Goal: Use online tool/utility: Utilize a website feature to perform a specific function

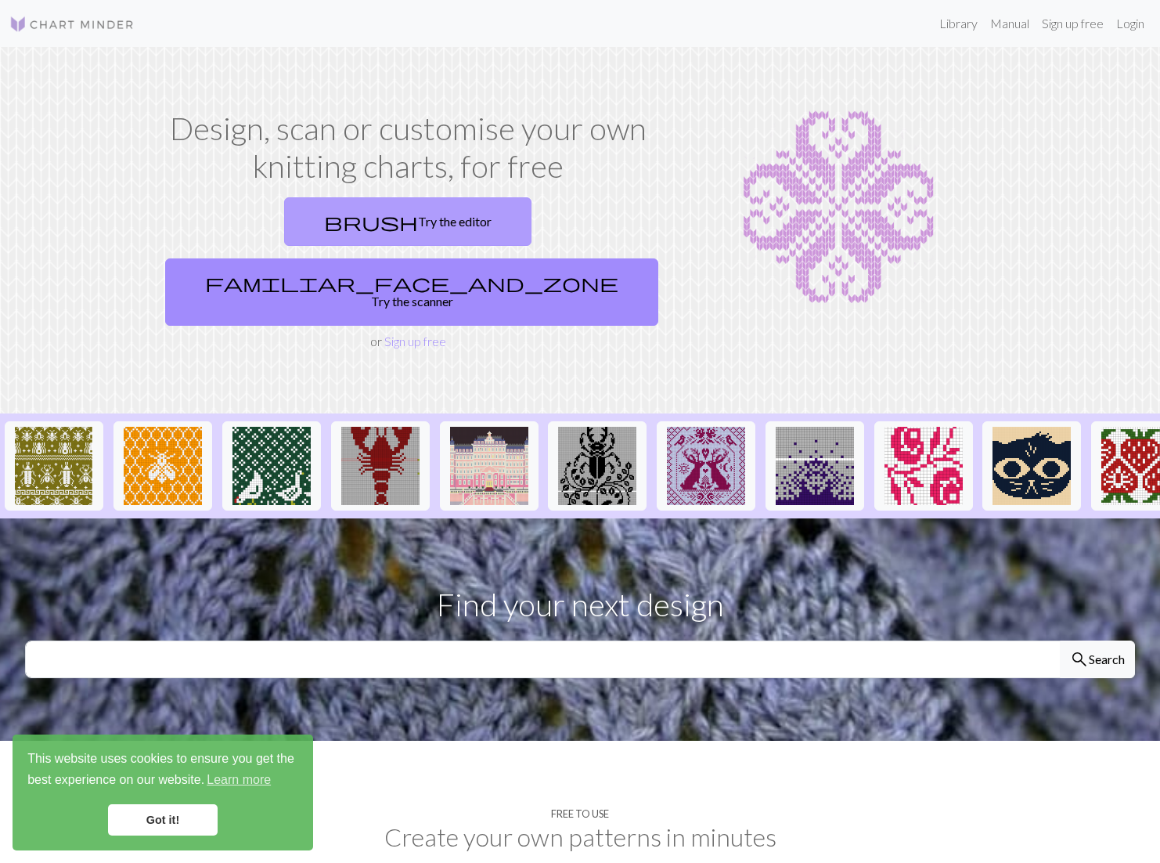
click at [284, 211] on link "brush Try the editor" at bounding box center [407, 221] width 247 height 49
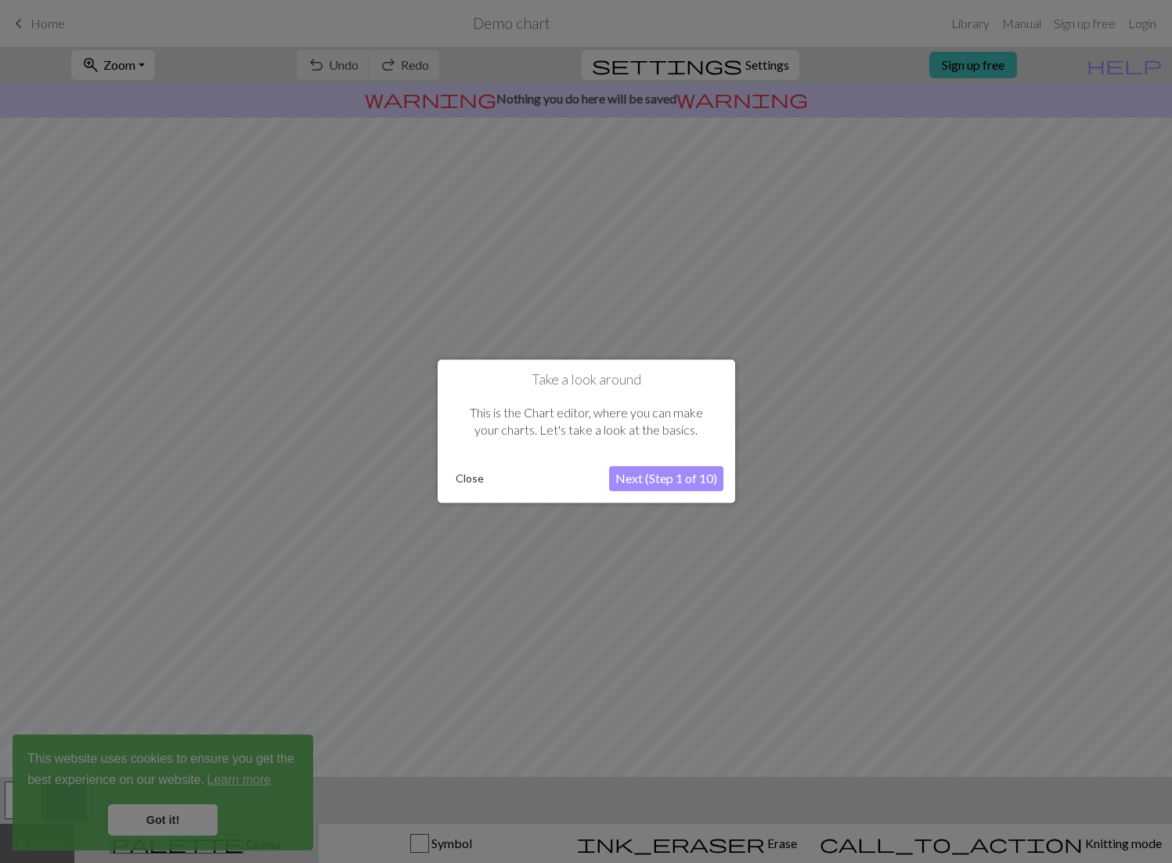
click at [649, 484] on button "Next (Step 1 of 10)" at bounding box center [666, 479] width 114 height 25
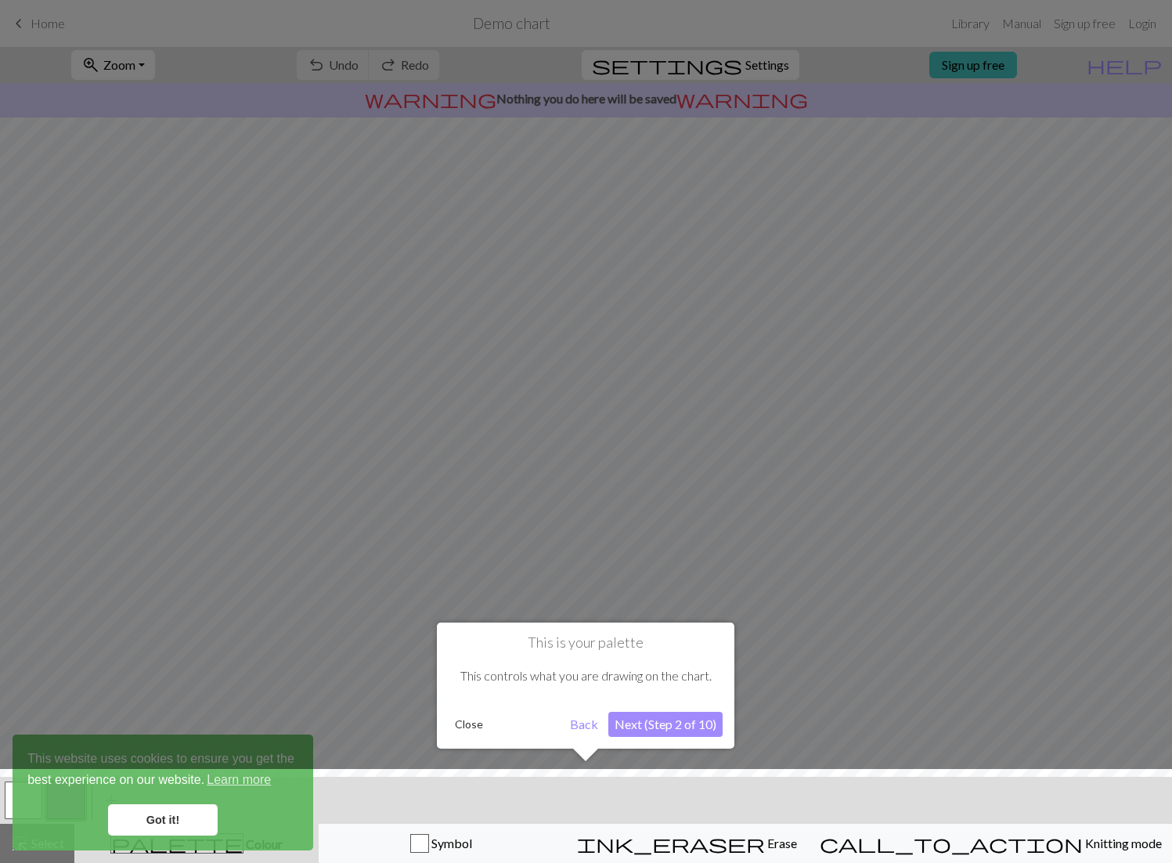
click at [657, 728] on button "Next (Step 2 of 10)" at bounding box center [665, 724] width 114 height 25
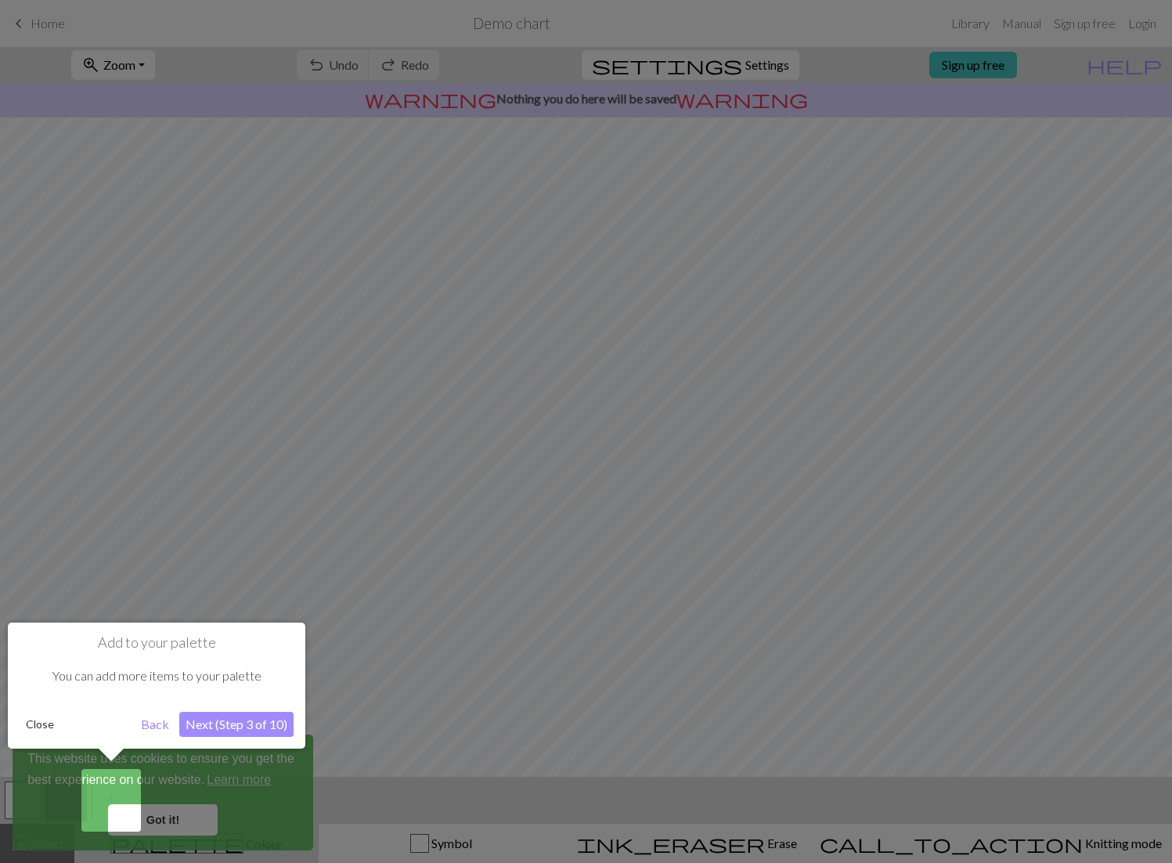
click at [276, 722] on button "Next (Step 3 of 10)" at bounding box center [236, 724] width 114 height 25
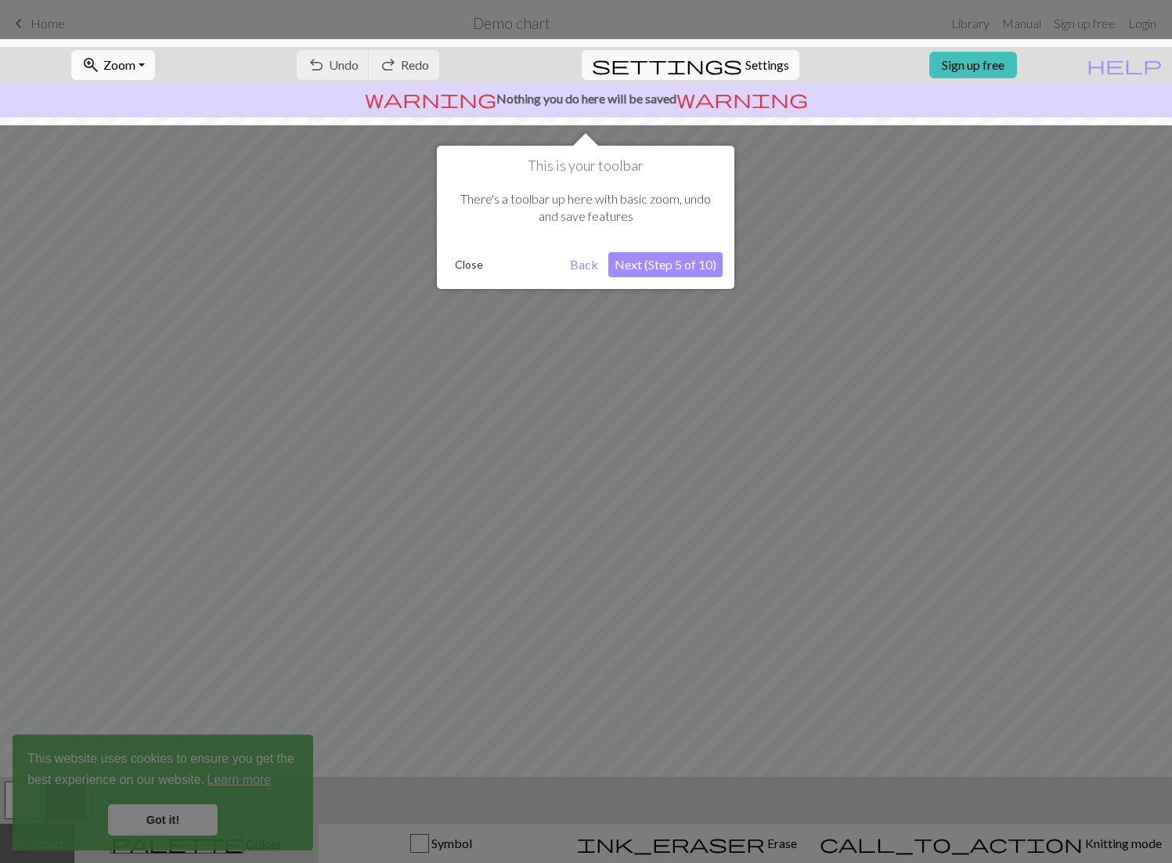
click at [635, 269] on button "Next (Step 5 of 10)" at bounding box center [665, 264] width 114 height 25
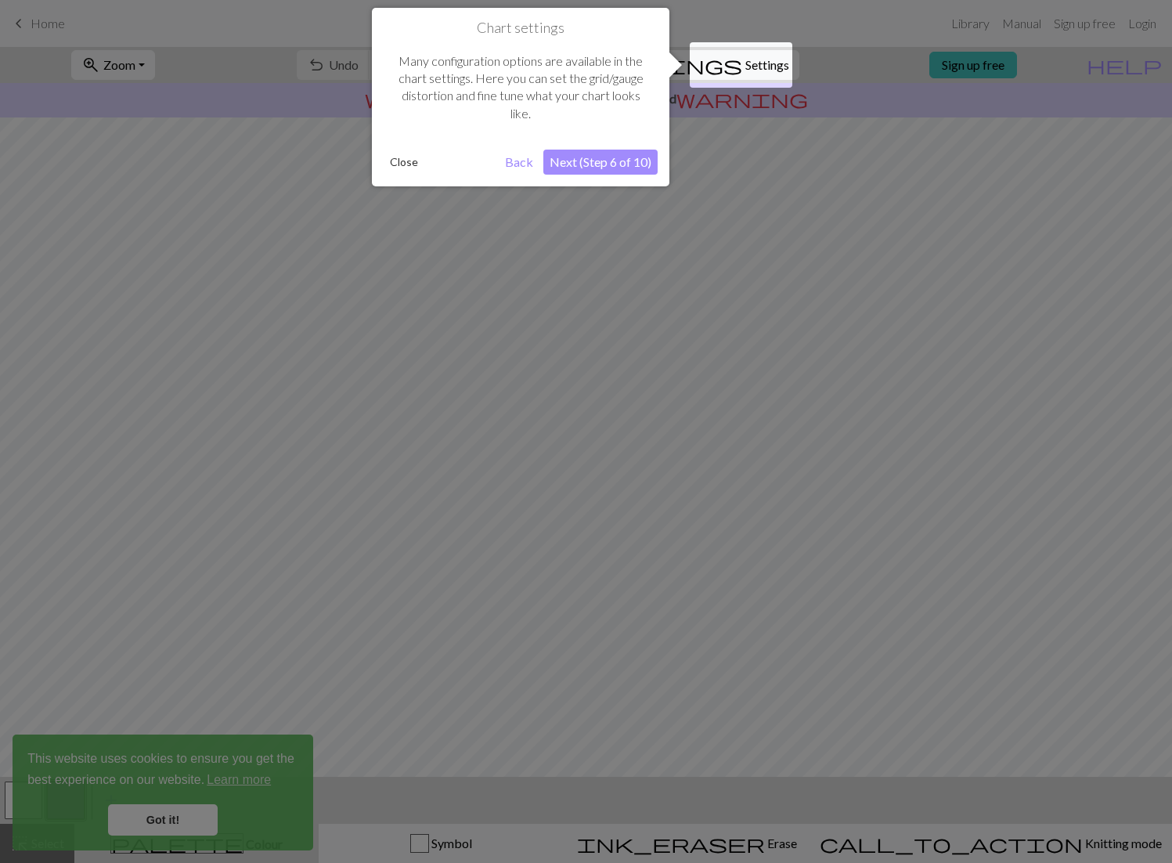
click at [618, 161] on button "Next (Step 6 of 10)" at bounding box center [600, 162] width 114 height 25
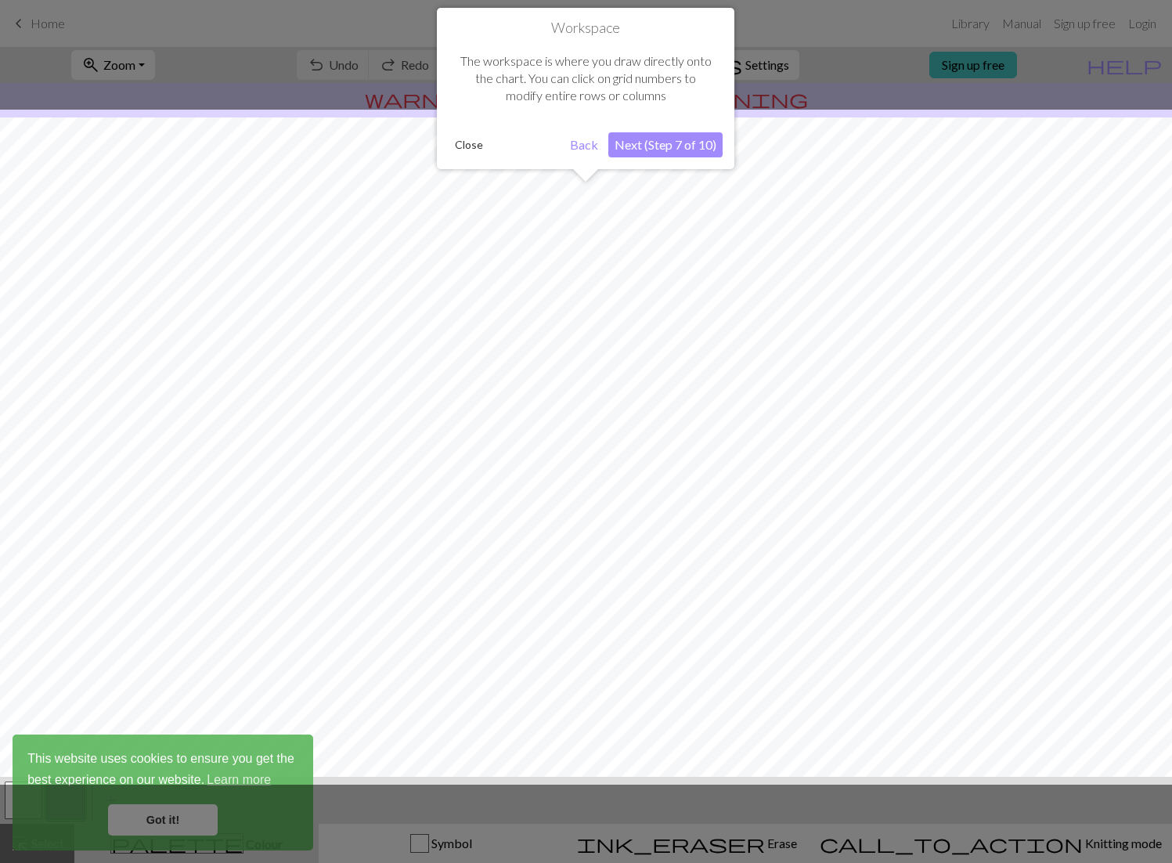
click at [618, 161] on div "Workspace The workspace is where you draw directly onto the chart. You can clic…" at bounding box center [586, 88] width 298 height 161
click at [630, 147] on button "Next (Step 7 of 10)" at bounding box center [665, 144] width 114 height 25
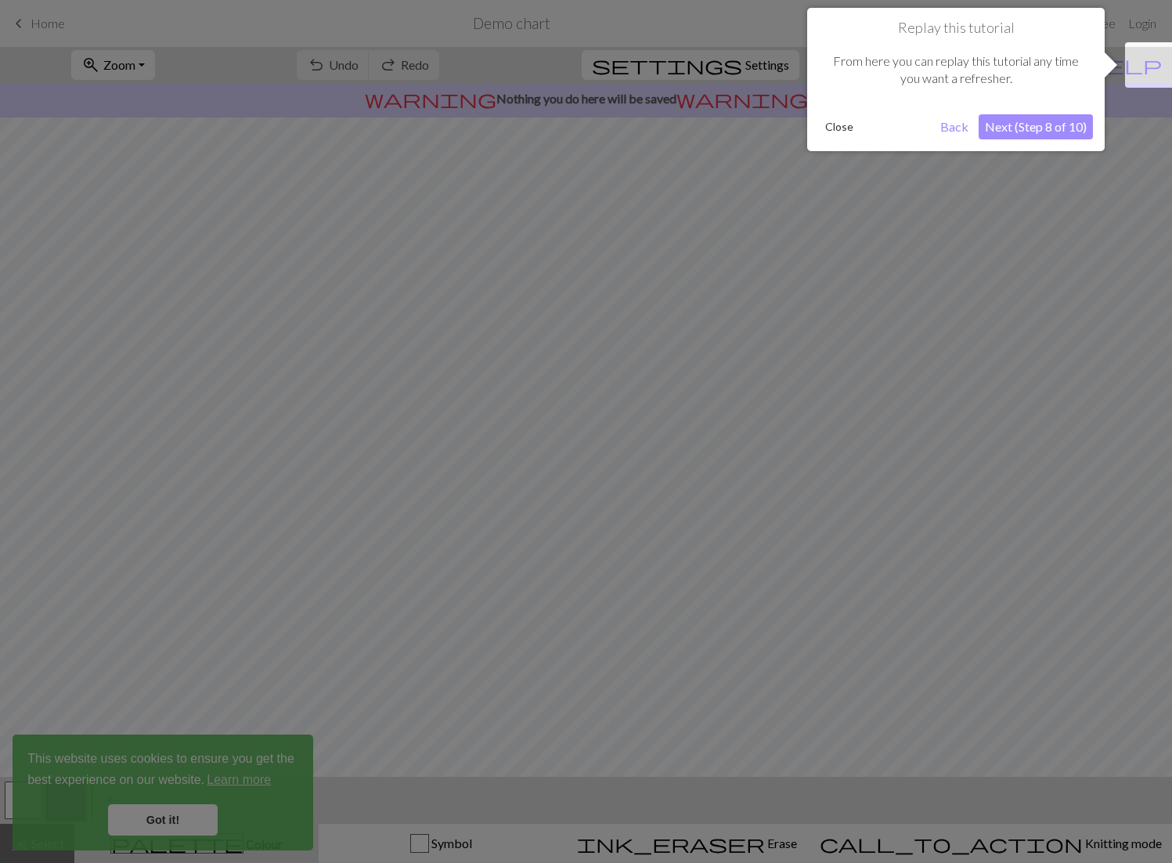
click at [848, 132] on button "Close" at bounding box center [839, 126] width 41 height 23
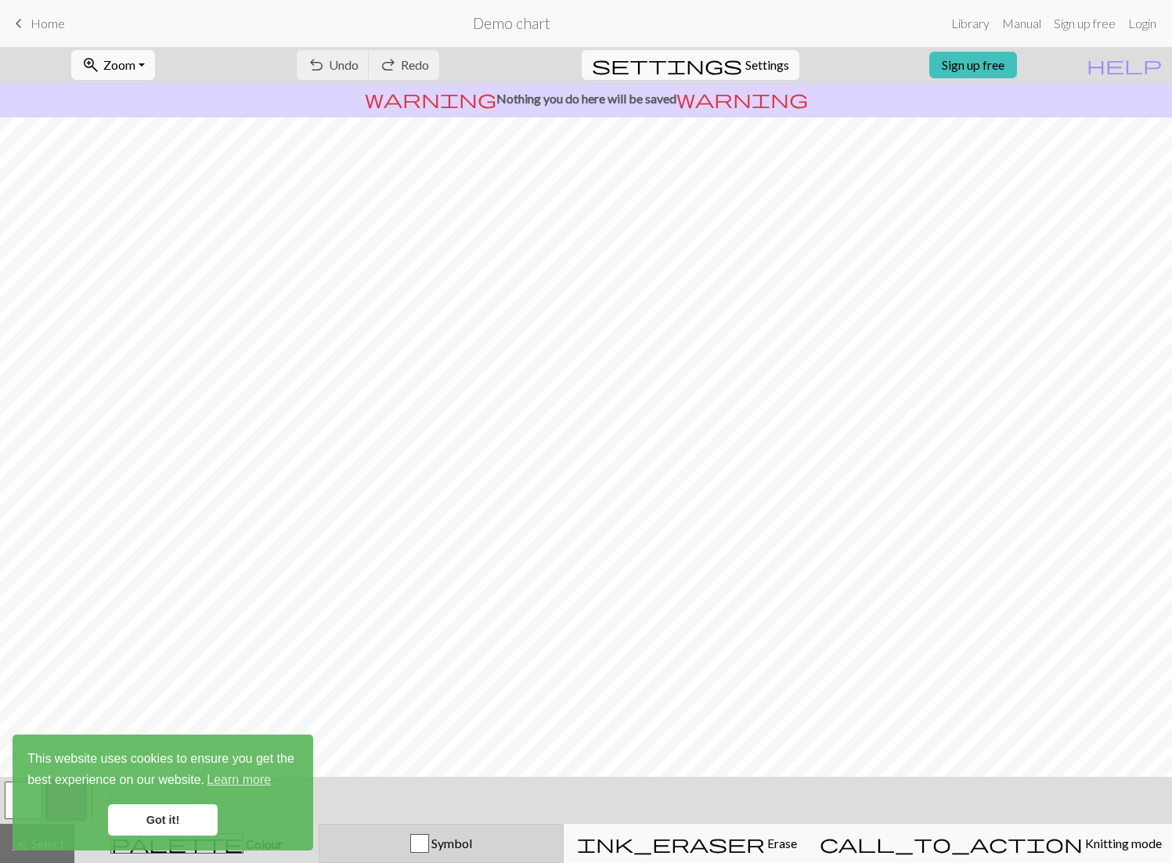
click at [429, 842] on div "button" at bounding box center [419, 843] width 19 height 19
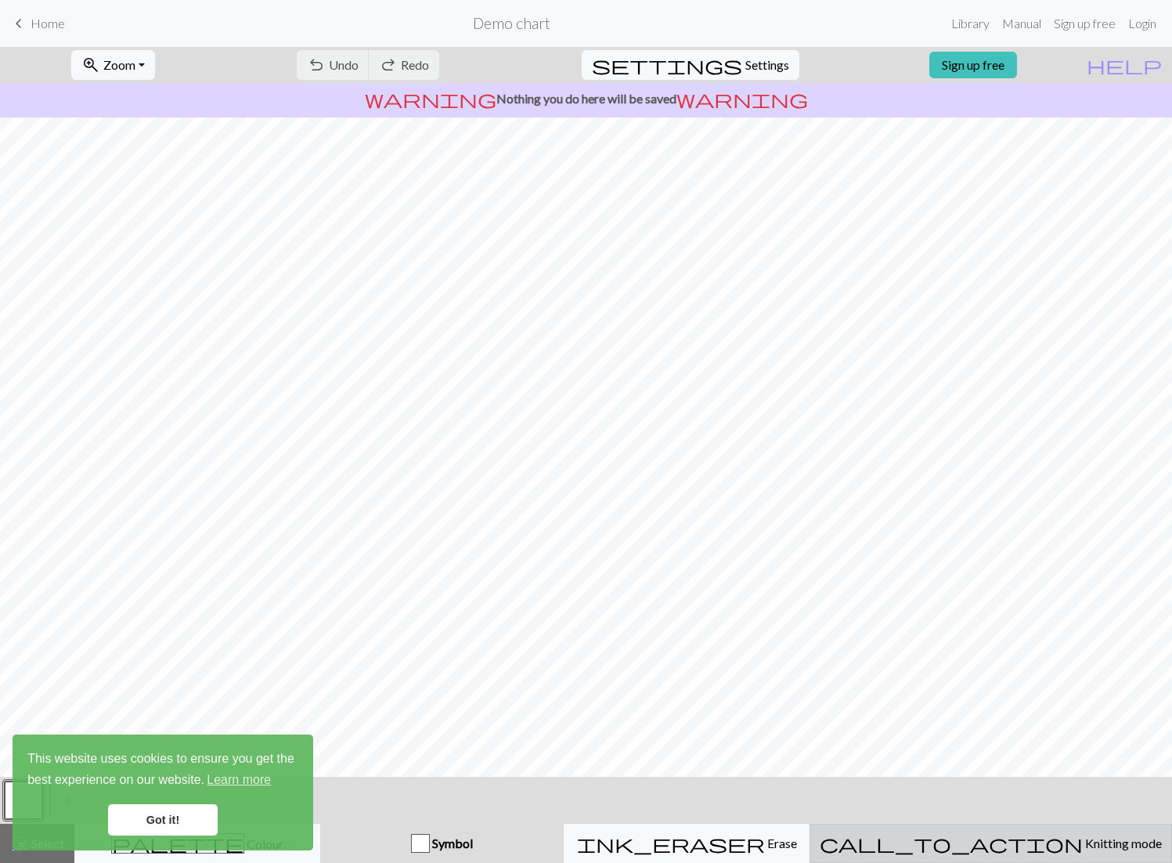
click at [989, 847] on span "call_to_action" at bounding box center [951, 843] width 263 height 22
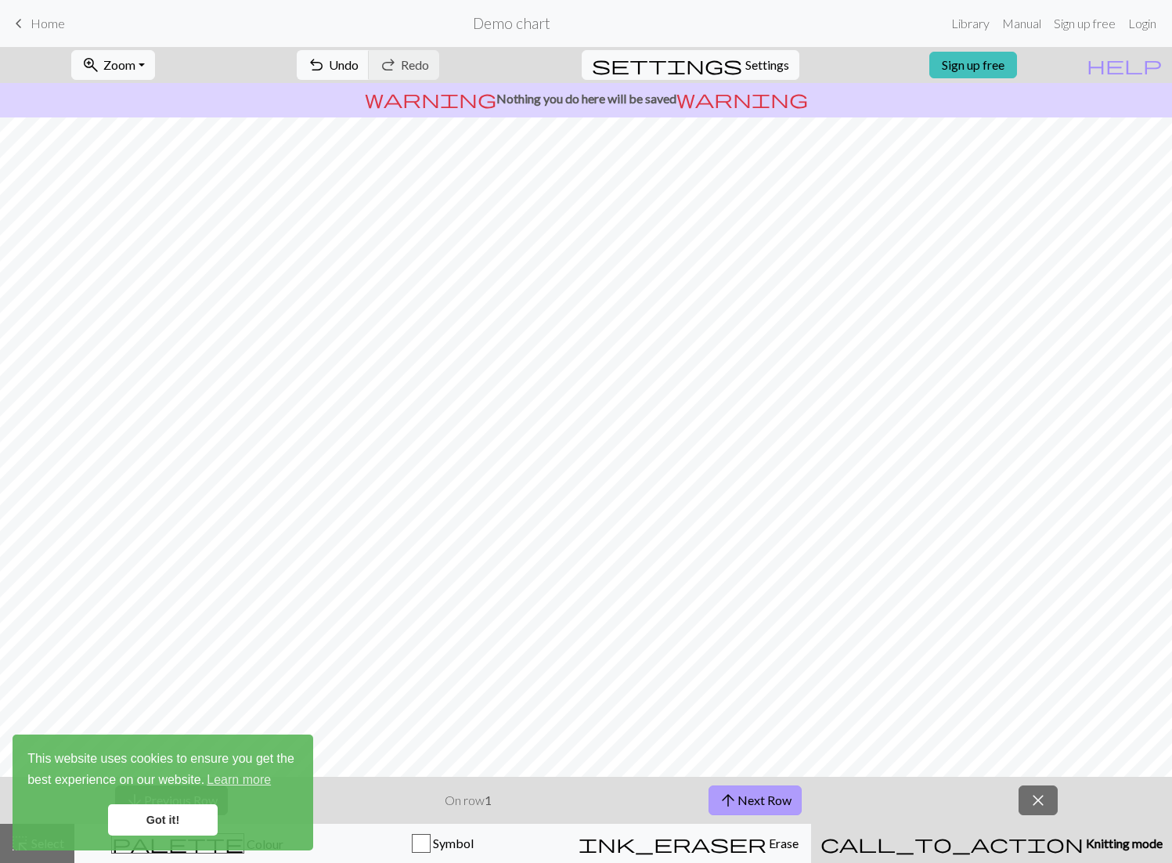
click at [798, 802] on button "arrow_upward Next Row" at bounding box center [755, 800] width 93 height 30
click at [1041, 800] on span "close" at bounding box center [1038, 800] width 19 height 22
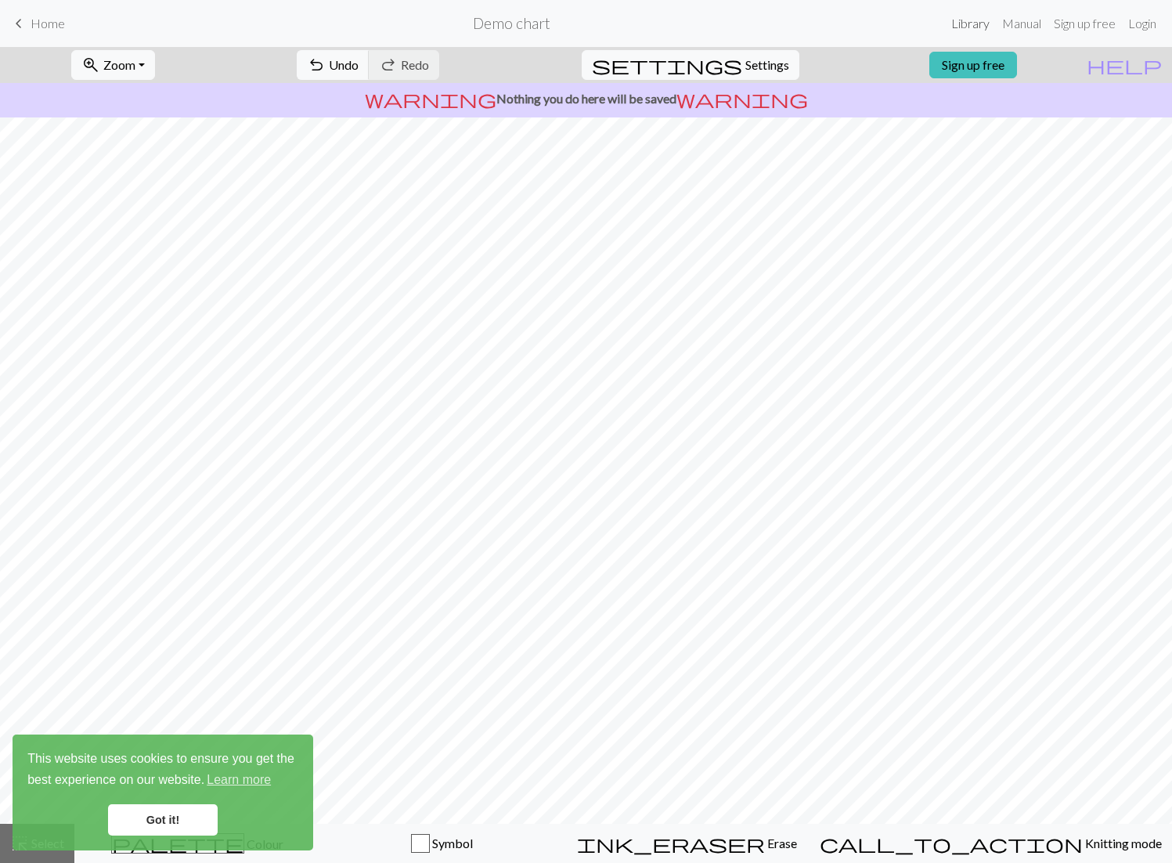
click at [974, 22] on link "Library" at bounding box center [970, 23] width 51 height 31
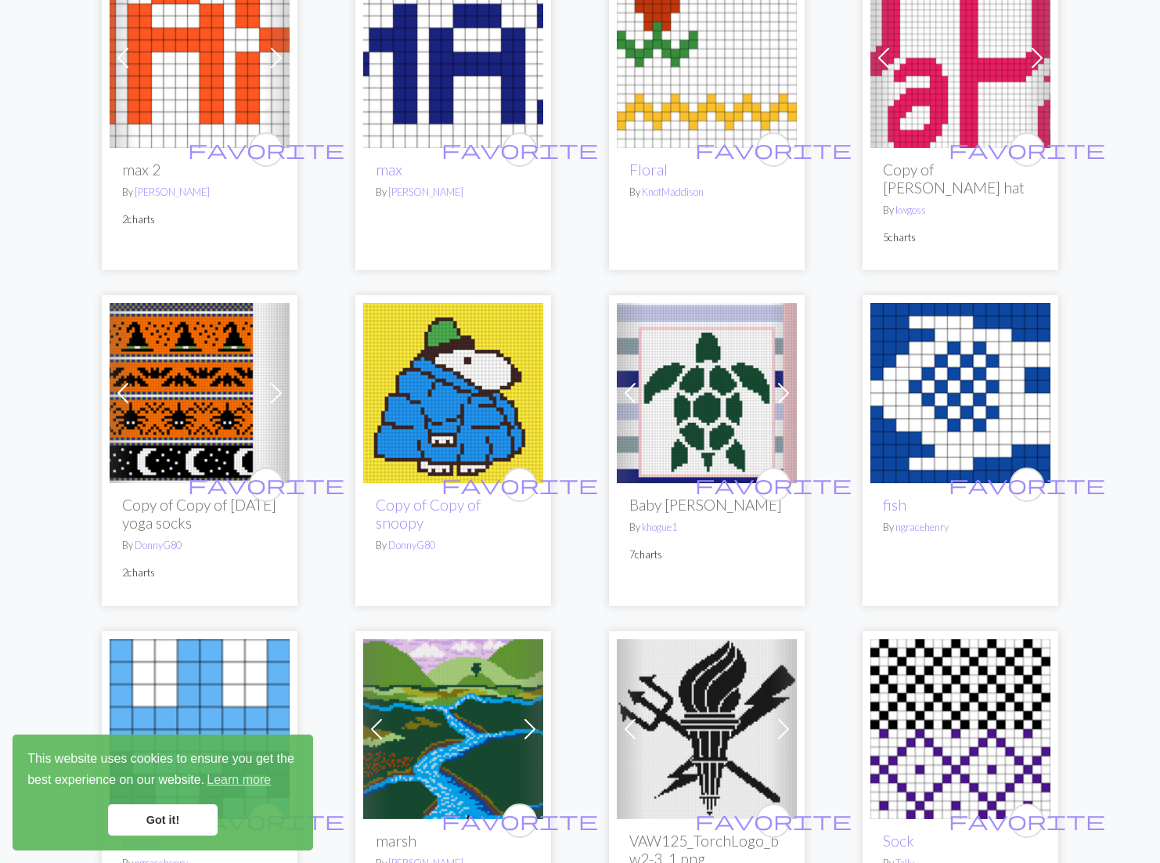
scroll to position [2575, 0]
